Goal: Use online tool/utility: Utilize a website feature to perform a specific function

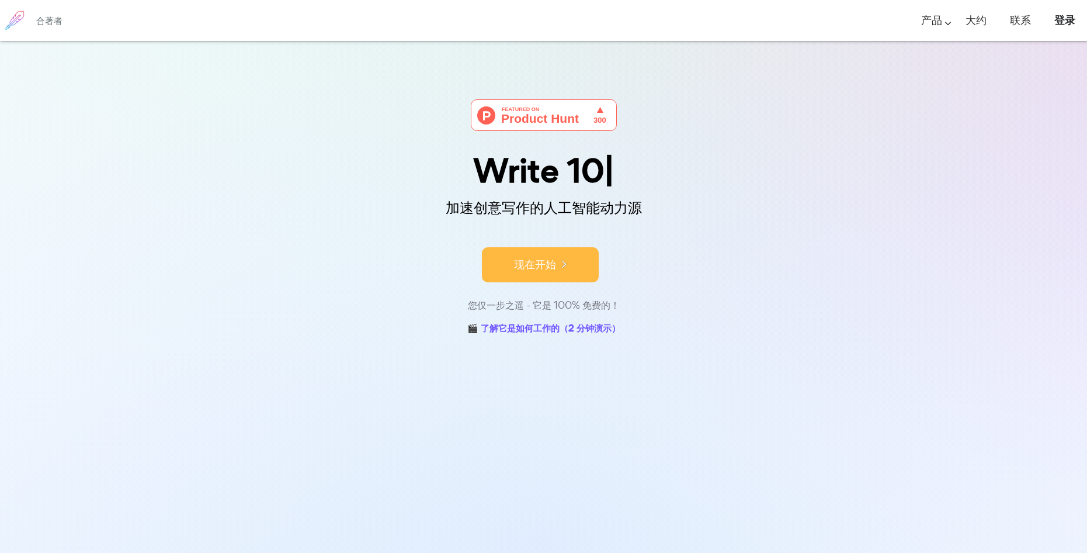
click at [576, 260] on button "现在开始" at bounding box center [540, 264] width 117 height 35
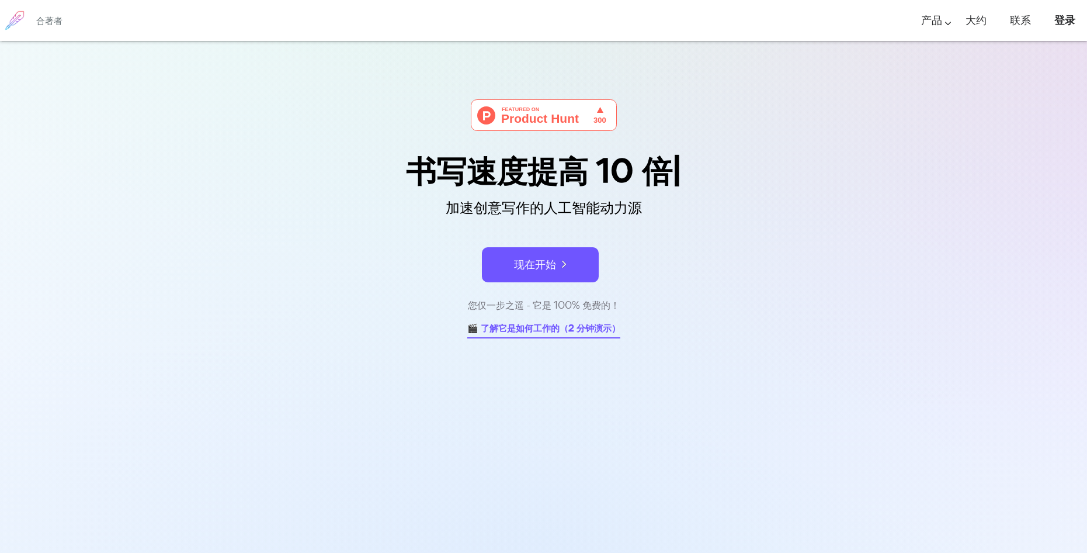
click at [530, 334] on link "🎬 了解它是如何工作的（2 分钟演示）" at bounding box center [543, 329] width 153 height 18
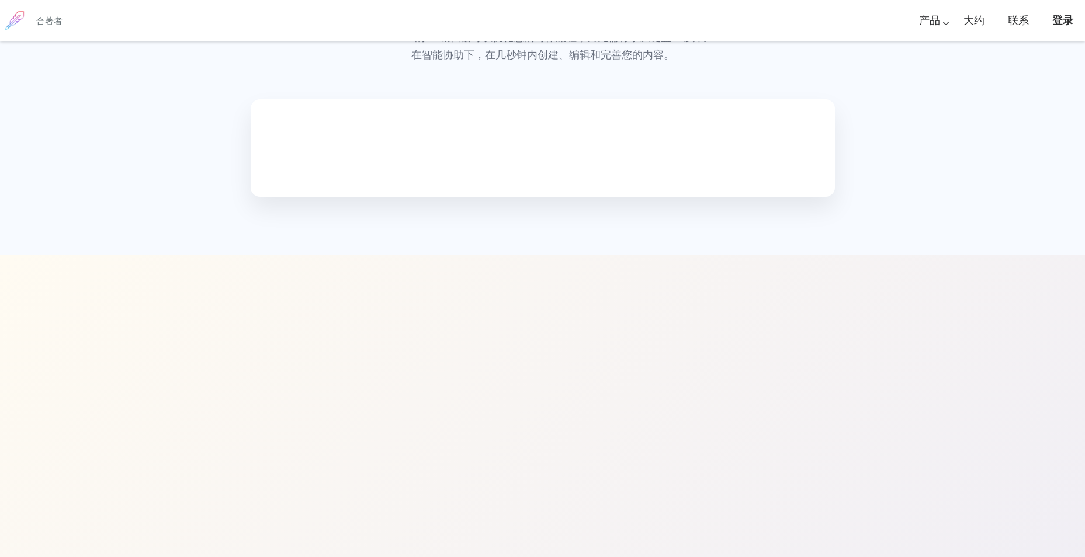
scroll to position [561, 0]
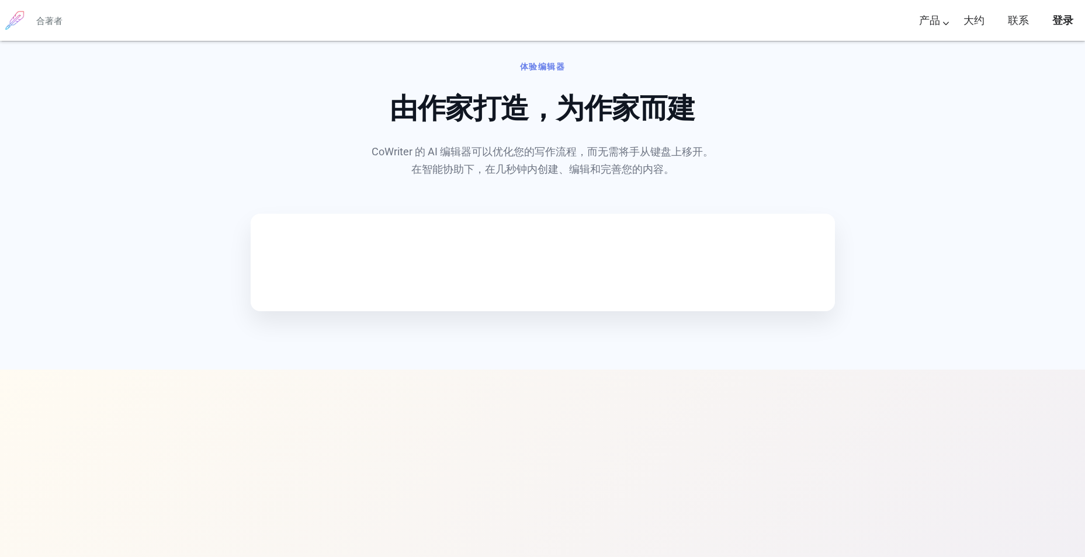
click at [428, 304] on video at bounding box center [340, 260] width 175 height 88
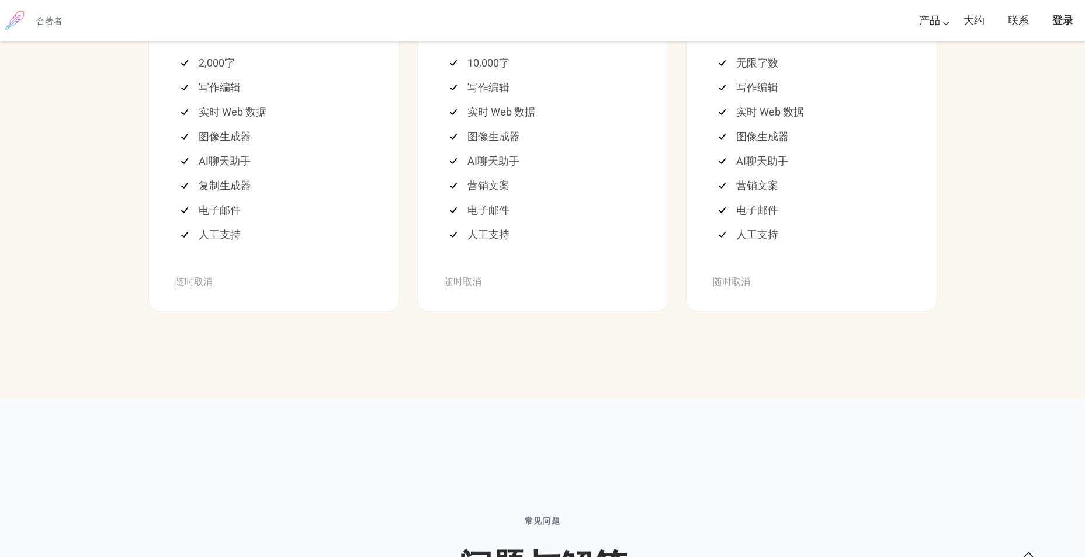
scroll to position [3189, 0]
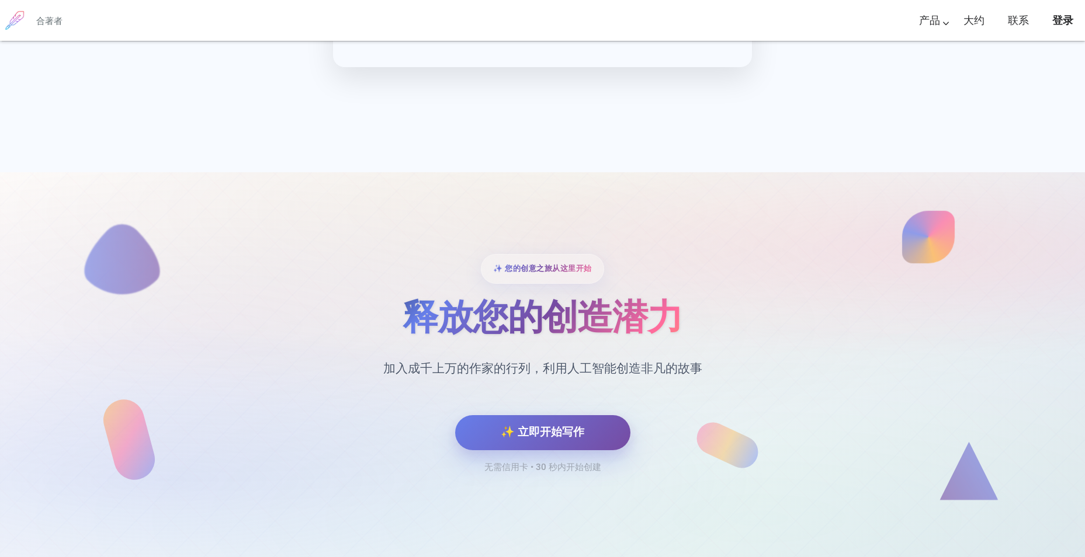
scroll to position [4889, 0]
click at [550, 417] on button "✨ 立即开始写作" at bounding box center [542, 431] width 175 height 35
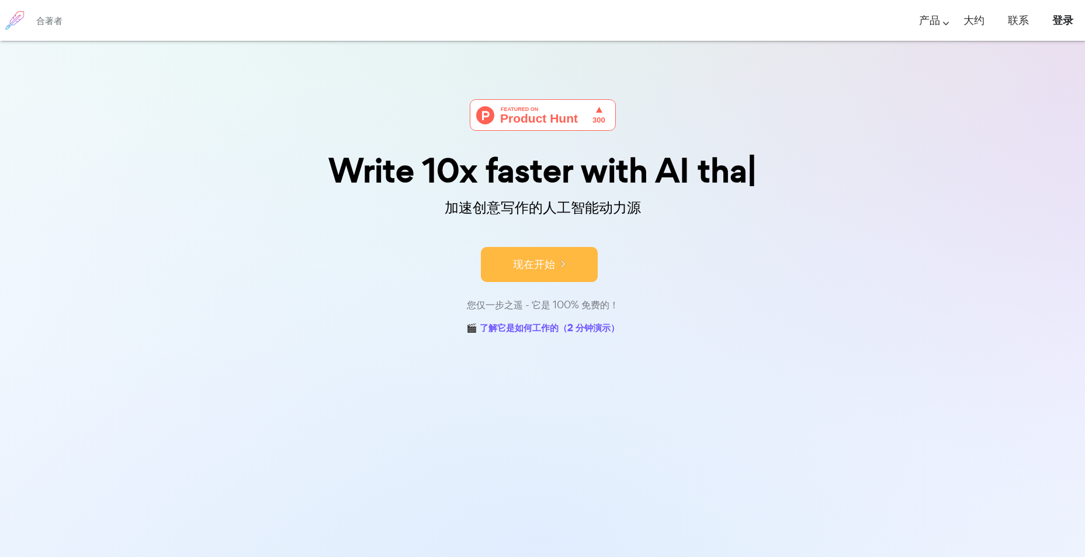
click at [526, 261] on font "现在开始" at bounding box center [534, 264] width 42 height 16
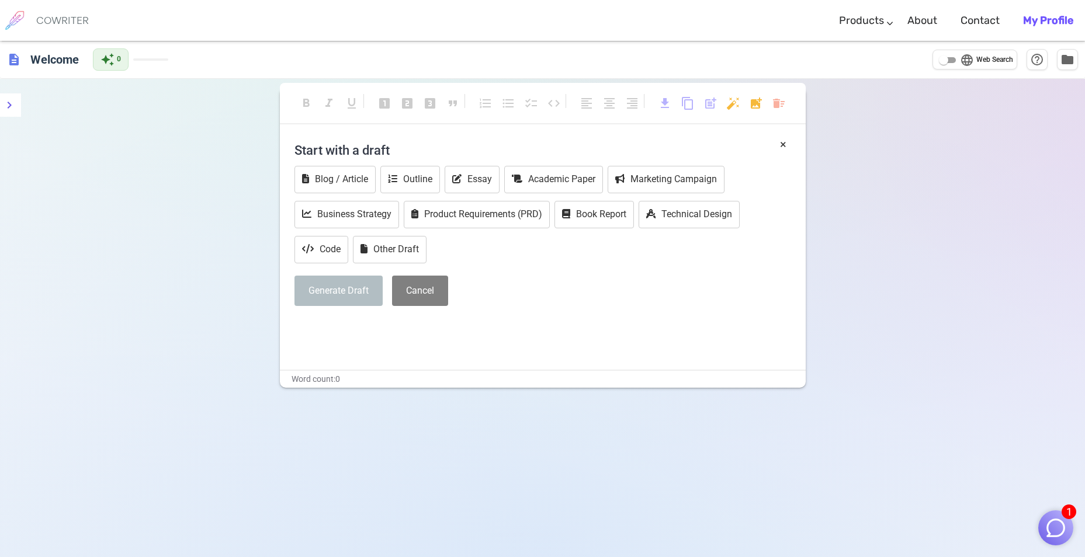
drag, startPoint x: 716, startPoint y: 114, endPoint x: 1012, endPoint y: 355, distance: 380.7
click at [1011, 356] on div "format_bold format_italic format_underlined looks_one looks_two looks_3 format_…" at bounding box center [542, 357] width 1085 height 557
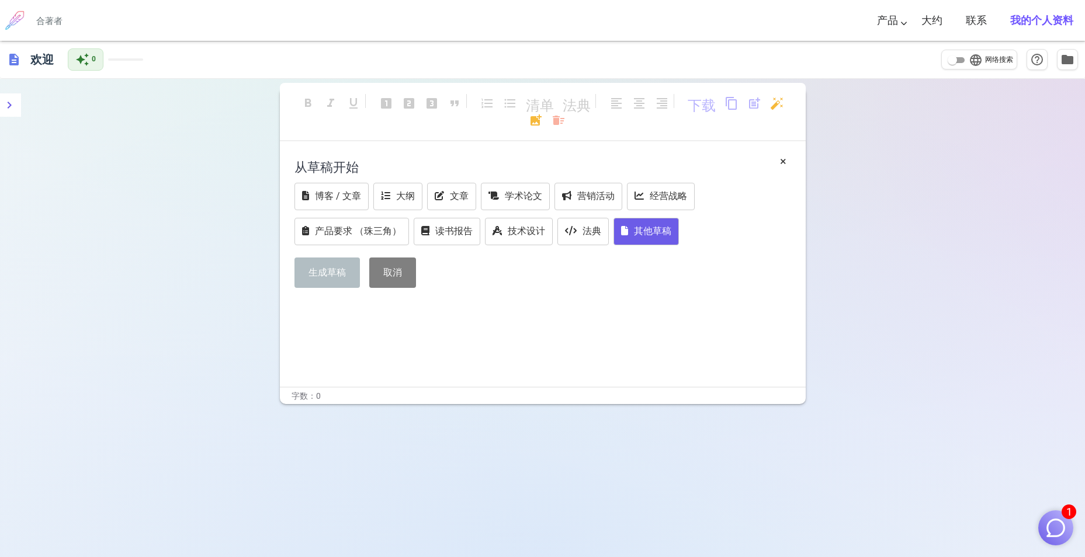
click at [639, 235] on font "其他草稿" at bounding box center [652, 230] width 37 height 11
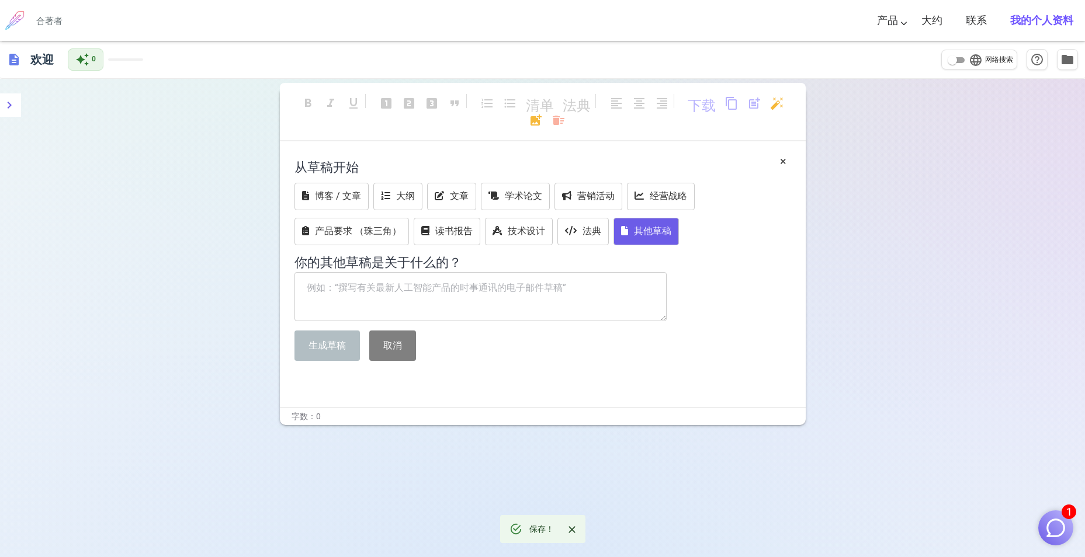
click at [494, 289] on textarea at bounding box center [480, 296] width 373 height 49
type textarea "解"
type textarea "k"
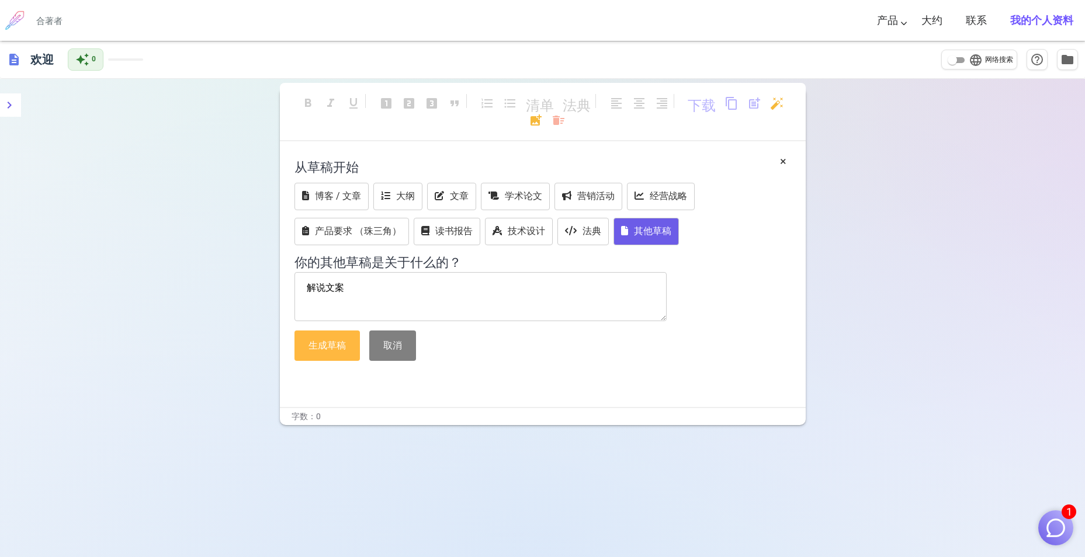
type textarea "解说文案"
click at [338, 341] on button "生成草稿" at bounding box center [326, 346] width 65 height 31
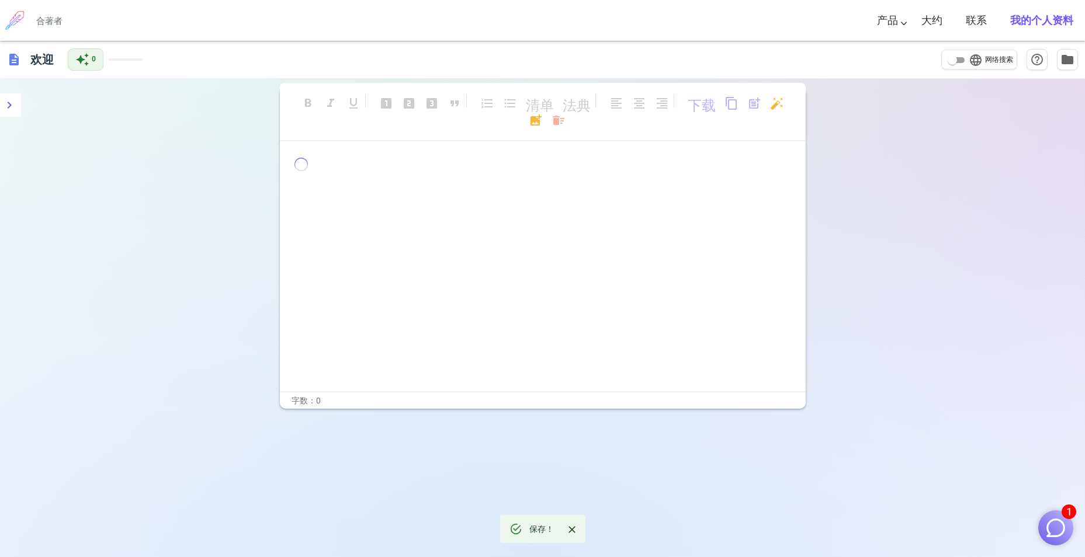
click at [455, 256] on div "﻿ ﻿ ﻿" at bounding box center [543, 275] width 526 height 234
click at [23, 101] on div "format_bold format_italic format_underlined looks_one looks_two looks_3 format_…" at bounding box center [542, 357] width 1085 height 557
click at [8, 102] on icon "菜单" at bounding box center [9, 105] width 14 height 14
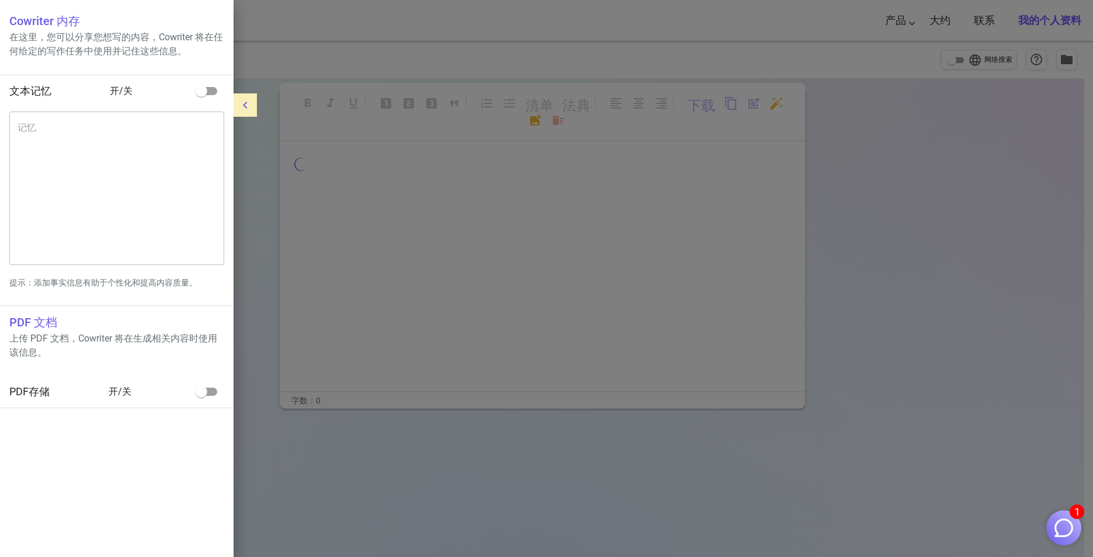
click at [310, 217] on div at bounding box center [546, 278] width 1093 height 557
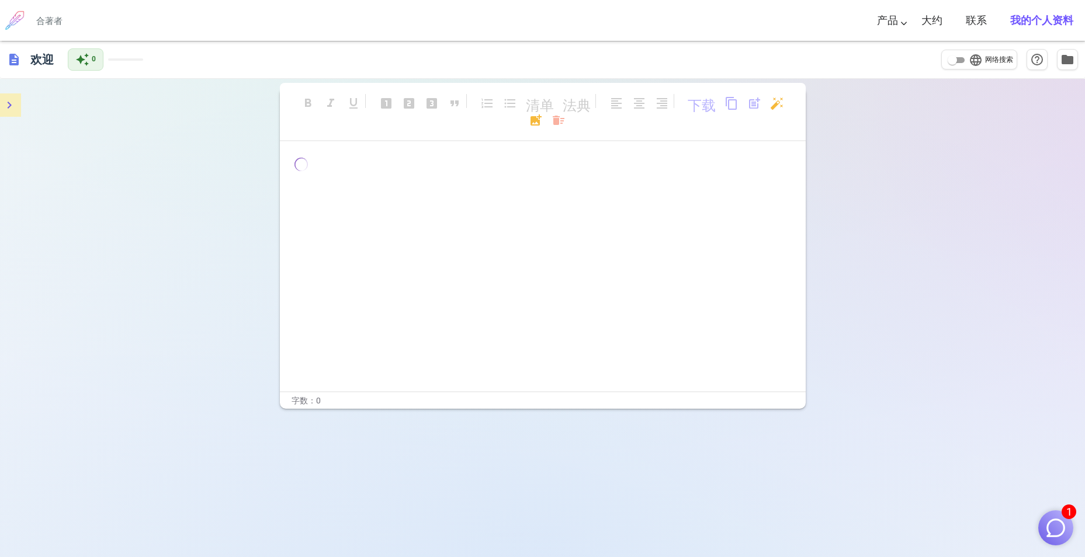
click at [41, 17] on h6 "合著者" at bounding box center [49, 20] width 26 height 11
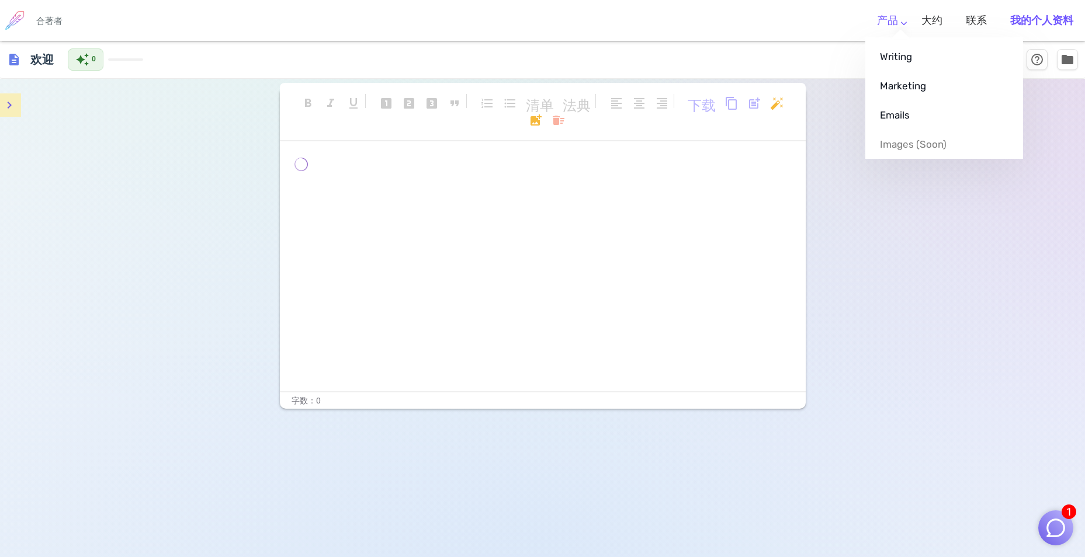
click at [902, 26] on li "产品 Writing Marketing Emails Images (soon)" at bounding box center [887, 21] width 44 height 34
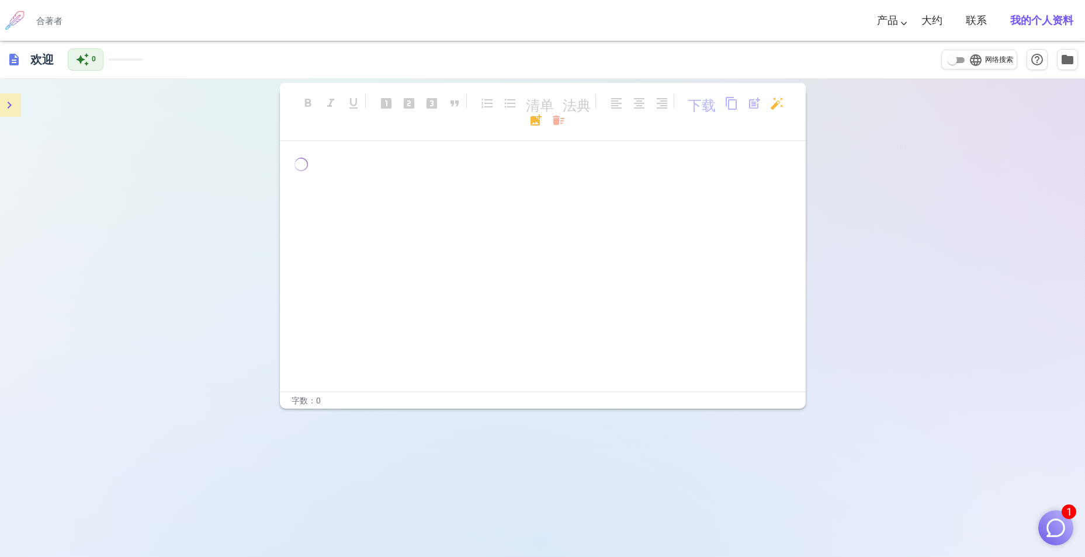
drag, startPoint x: 437, startPoint y: 173, endPoint x: 203, endPoint y: 192, distance: 234.3
click at [345, 190] on div "﻿ ﻿ ﻿" at bounding box center [543, 275] width 526 height 234
